Goal: Information Seeking & Learning: Understand process/instructions

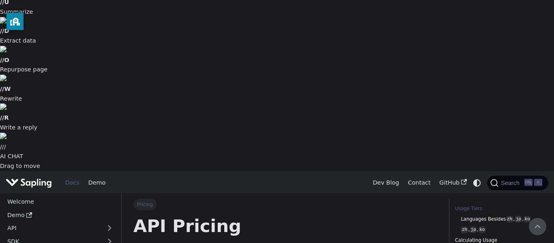
scroll to position [165, 0]
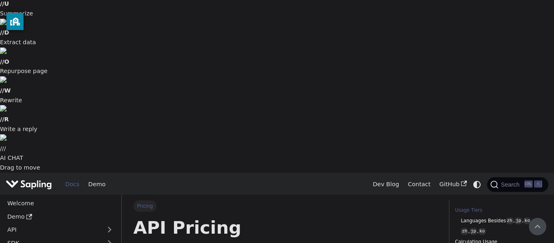
type input "100"
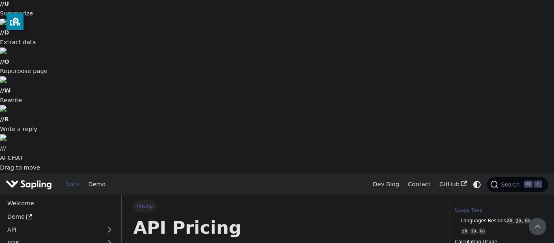
type input "100"
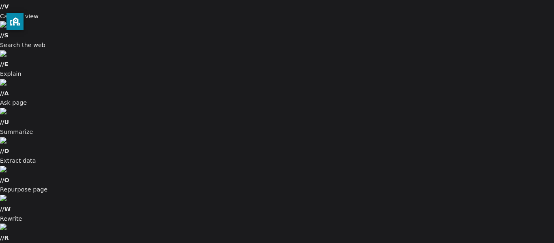
scroll to position [49, 0]
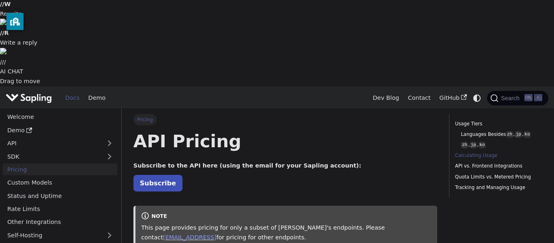
scroll to position [251, 0]
type input "100"
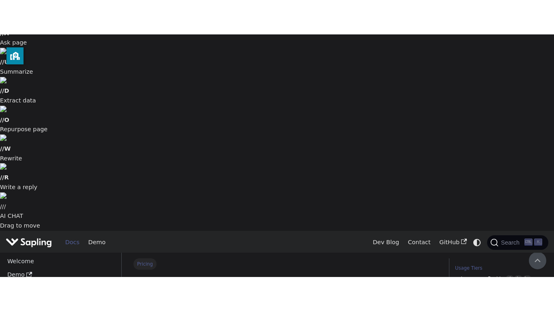
scroll to position [134, 0]
